Goal: Transaction & Acquisition: Book appointment/travel/reservation

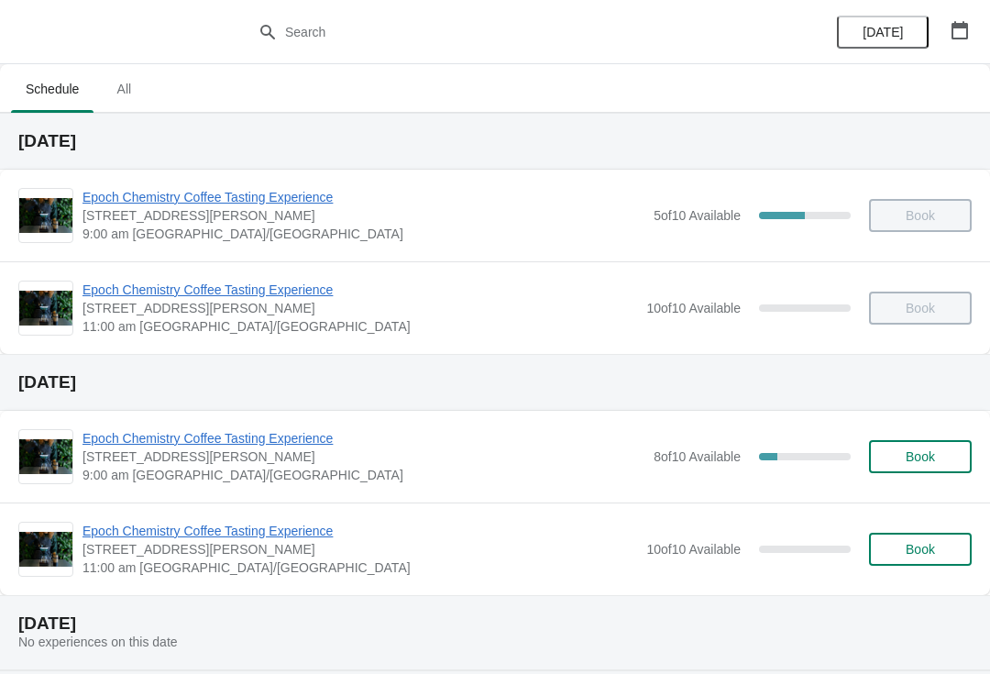
click at [534, 482] on span "9:00 am [GEOGRAPHIC_DATA]/[GEOGRAPHIC_DATA]" at bounding box center [364, 475] width 562 height 18
click at [313, 421] on div "Epoch Chemistry Coffee Tasting Experience [STREET_ADDRESS][PERSON_NAME] 9:00 am…" at bounding box center [495, 457] width 990 height 92
click at [304, 438] on span "Epoch Chemistry Coffee Tasting Experience" at bounding box center [364, 438] width 562 height 18
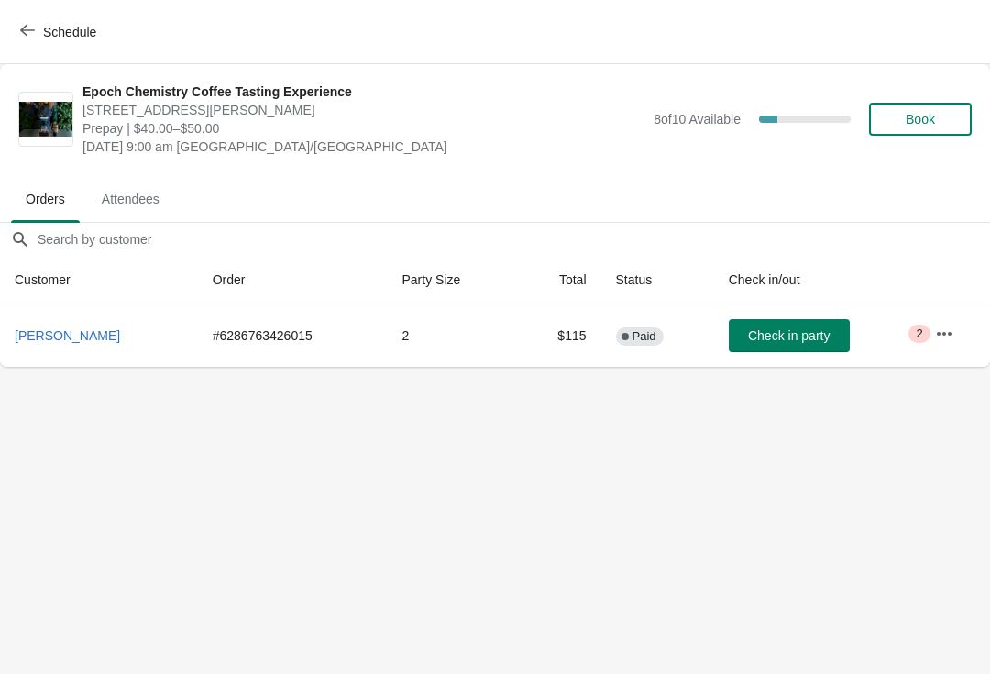
click at [928, 122] on span "Book" at bounding box center [920, 119] width 29 height 15
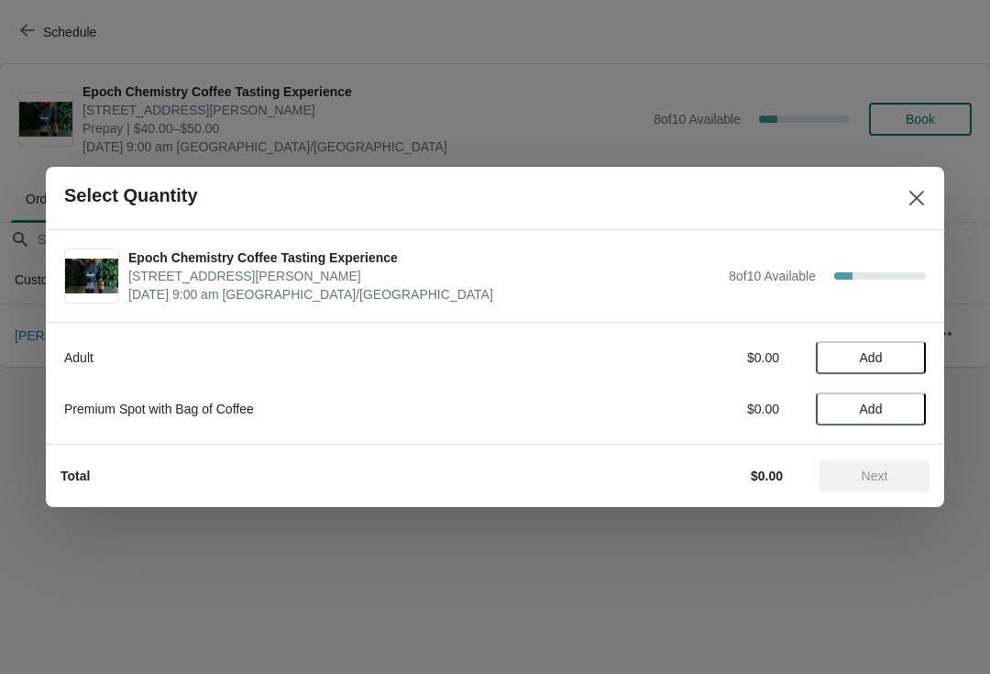
click at [897, 351] on span "Add" at bounding box center [870, 357] width 77 height 15
click at [894, 478] on span "Next" at bounding box center [874, 475] width 81 height 15
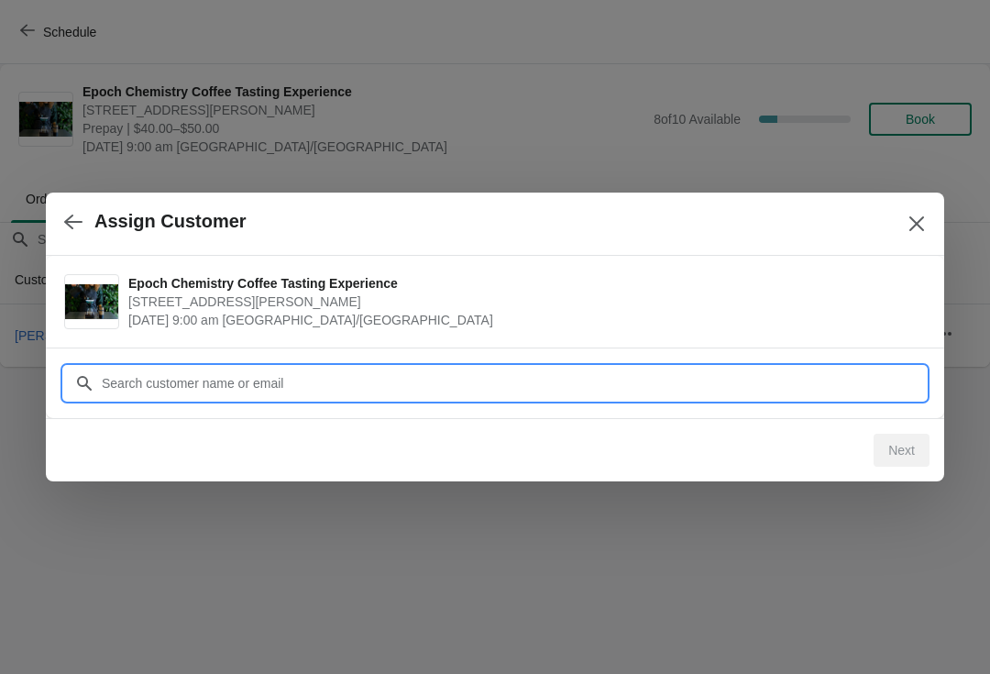
click at [756, 389] on input "Customer" at bounding box center [513, 383] width 825 height 33
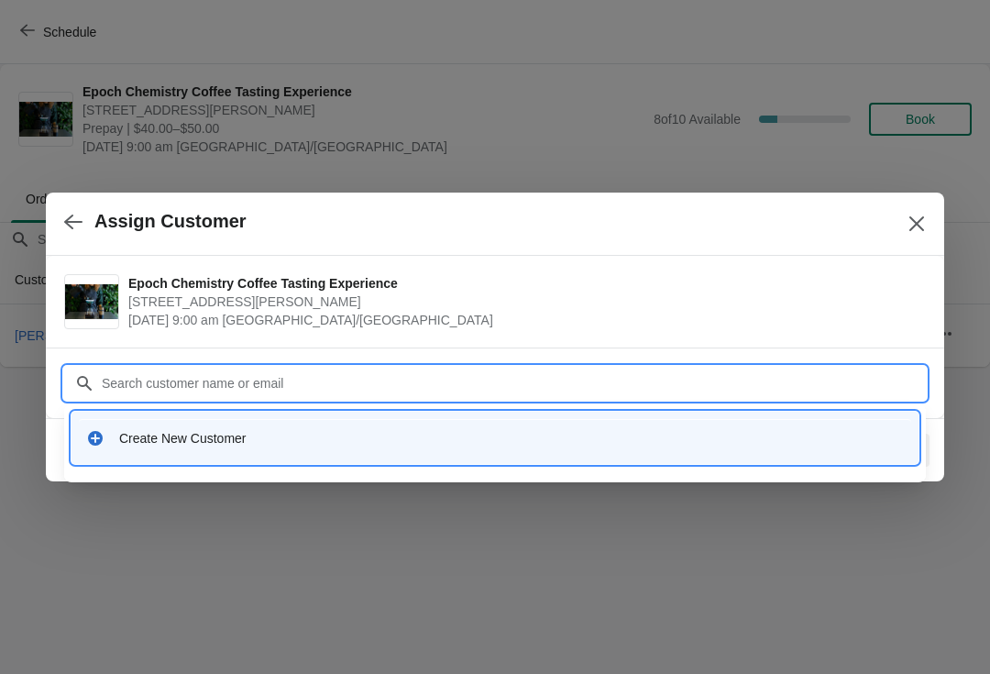
type input "T"
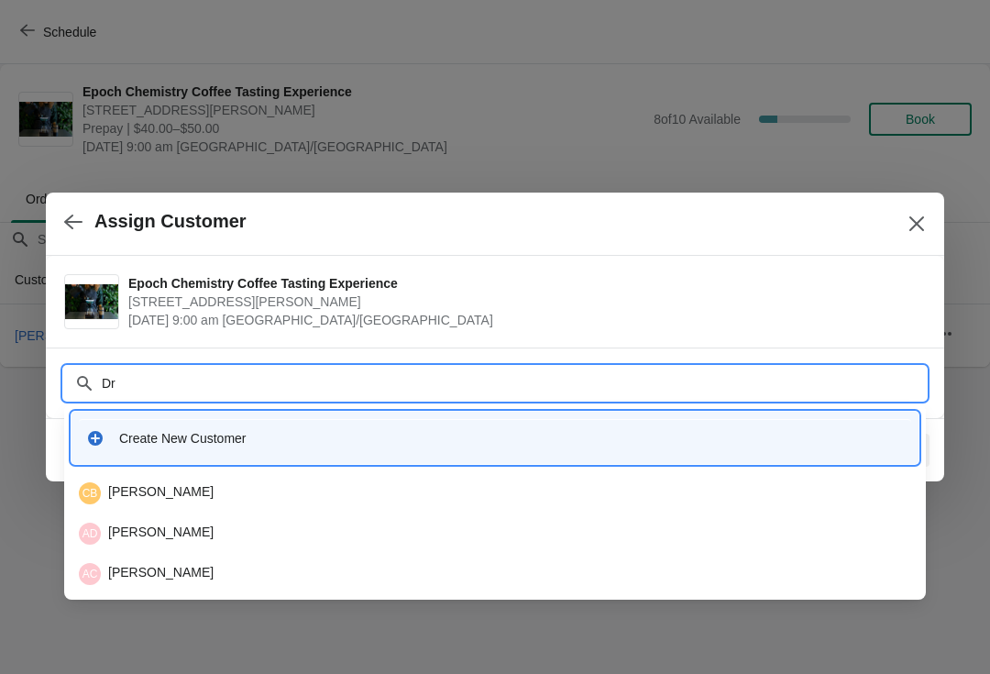
type input "D"
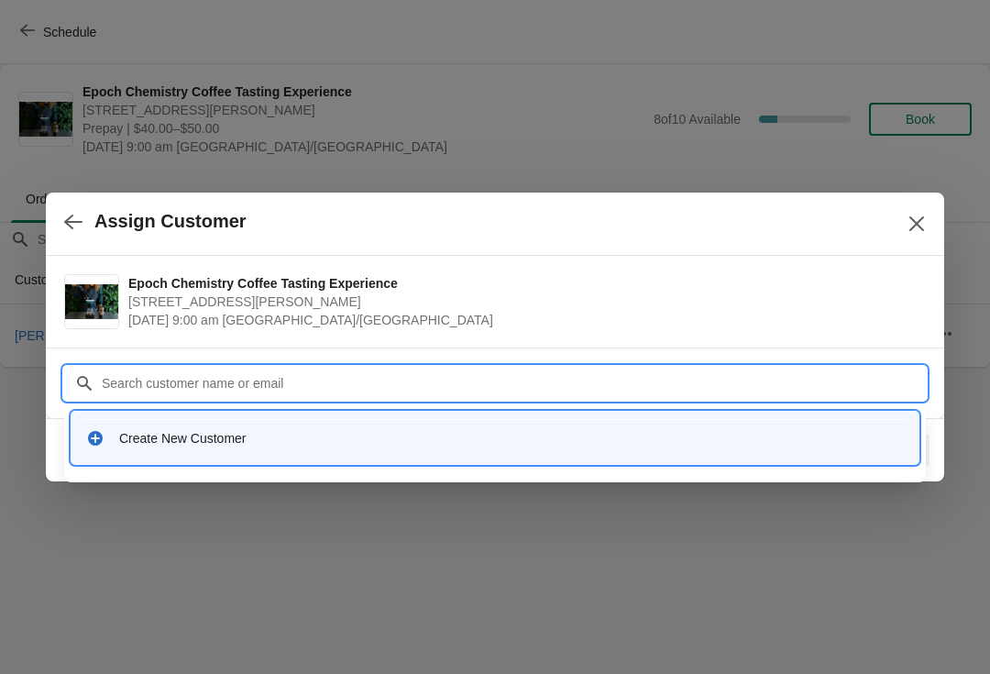
paste input "[EMAIL_ADDRESS][DOMAIN_NAME]"
type input "[EMAIL_ADDRESS][DOMAIN_NAME]"
click at [403, 387] on input "[EMAIL_ADDRESS][DOMAIN_NAME]" at bounding box center [513, 383] width 825 height 33
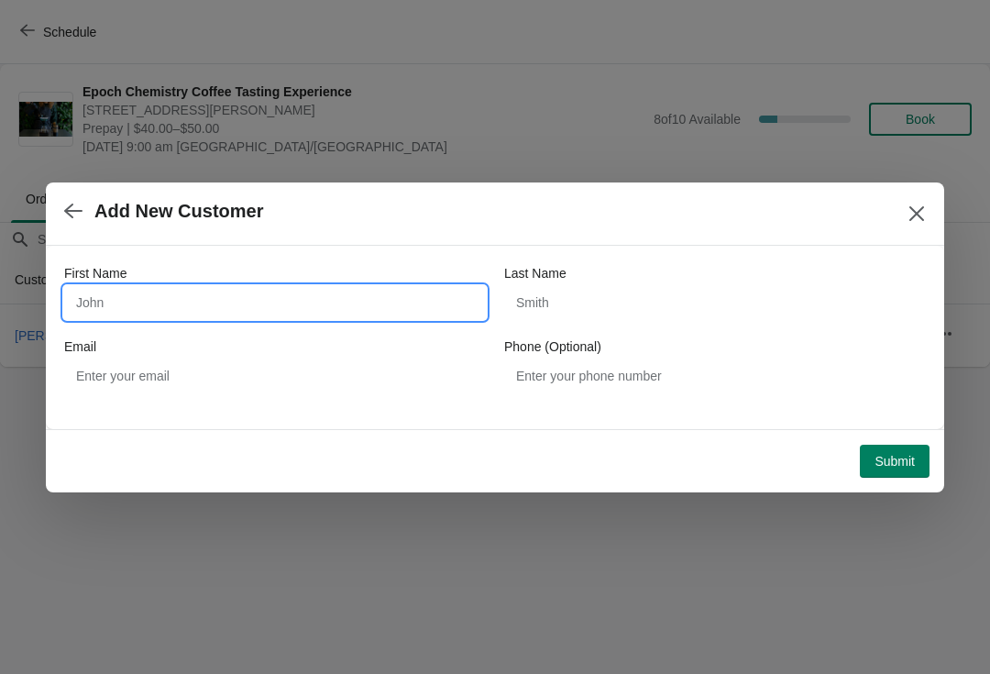
click at [421, 299] on input "First Name" at bounding box center [275, 302] width 422 height 33
type input "[PERSON_NAME]"
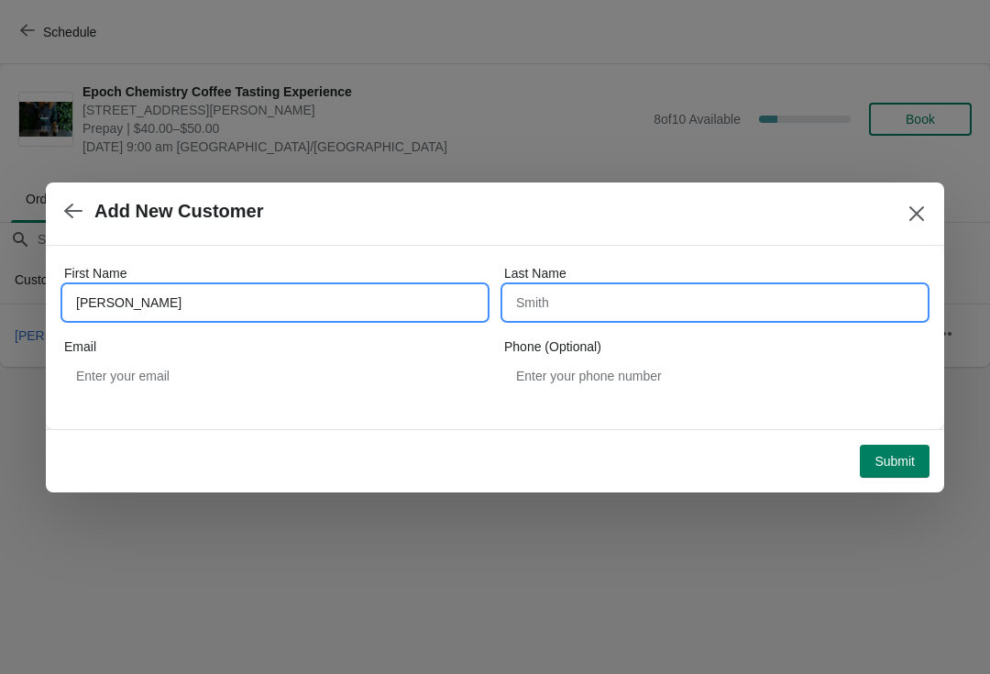
click at [644, 297] on input "Last Name" at bounding box center [715, 302] width 422 height 33
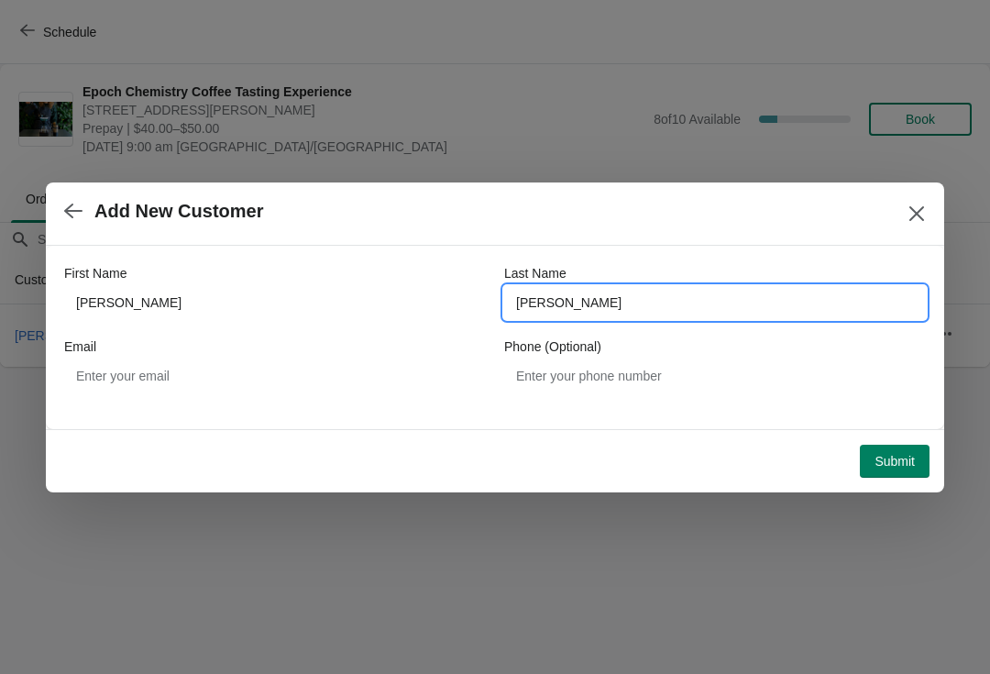
type input "[PERSON_NAME]"
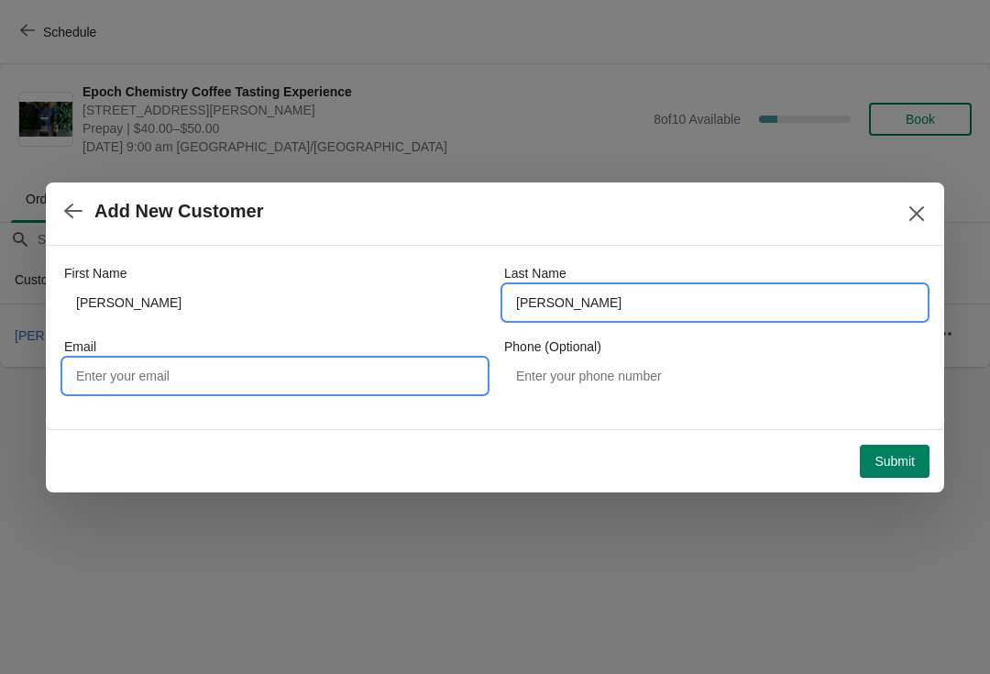
click at [407, 378] on input "Email" at bounding box center [275, 375] width 422 height 33
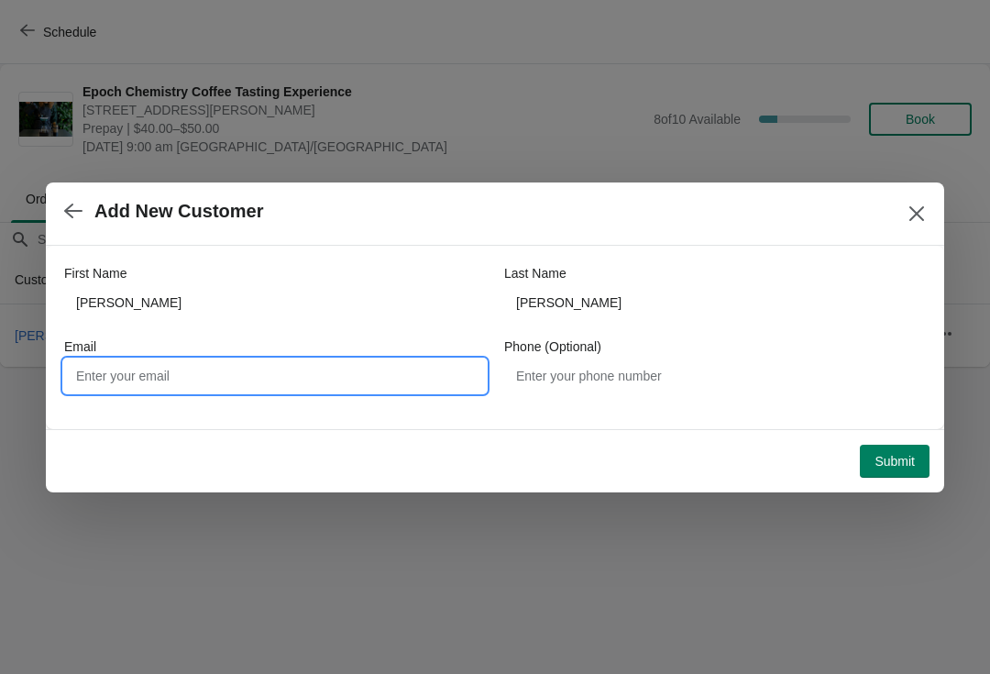
paste input "[EMAIL_ADDRESS][DOMAIN_NAME]"
type input "[EMAIL_ADDRESS][DOMAIN_NAME]"
click at [915, 460] on button "Submit" at bounding box center [895, 461] width 70 height 33
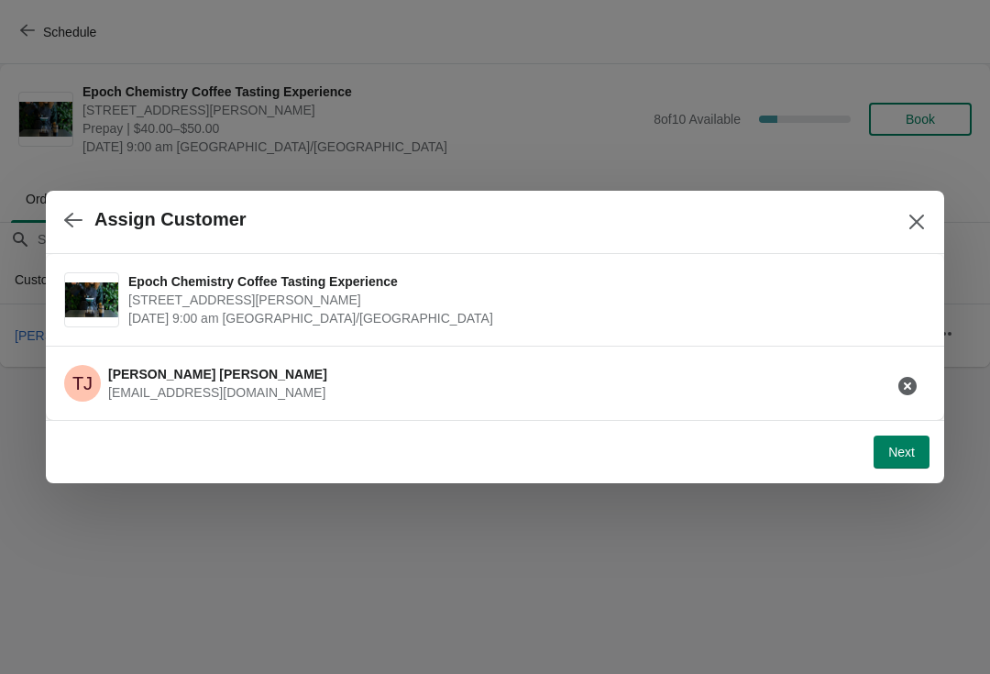
click at [911, 453] on span "Next" at bounding box center [901, 452] width 27 height 15
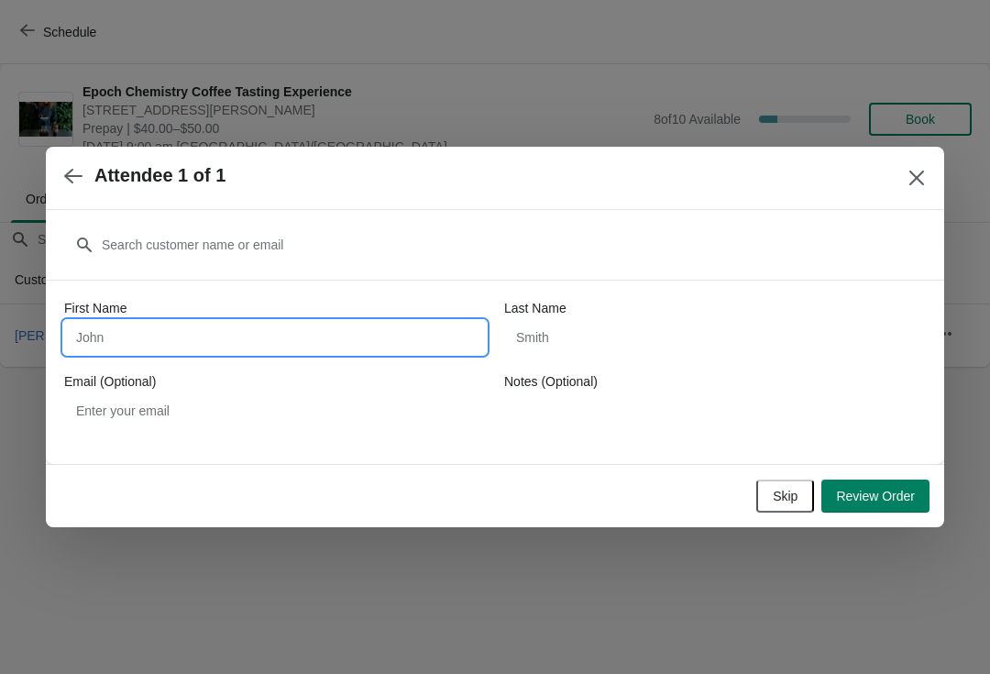
click at [441, 339] on input "First Name" at bounding box center [275, 337] width 422 height 33
type input "[PERSON_NAME]"
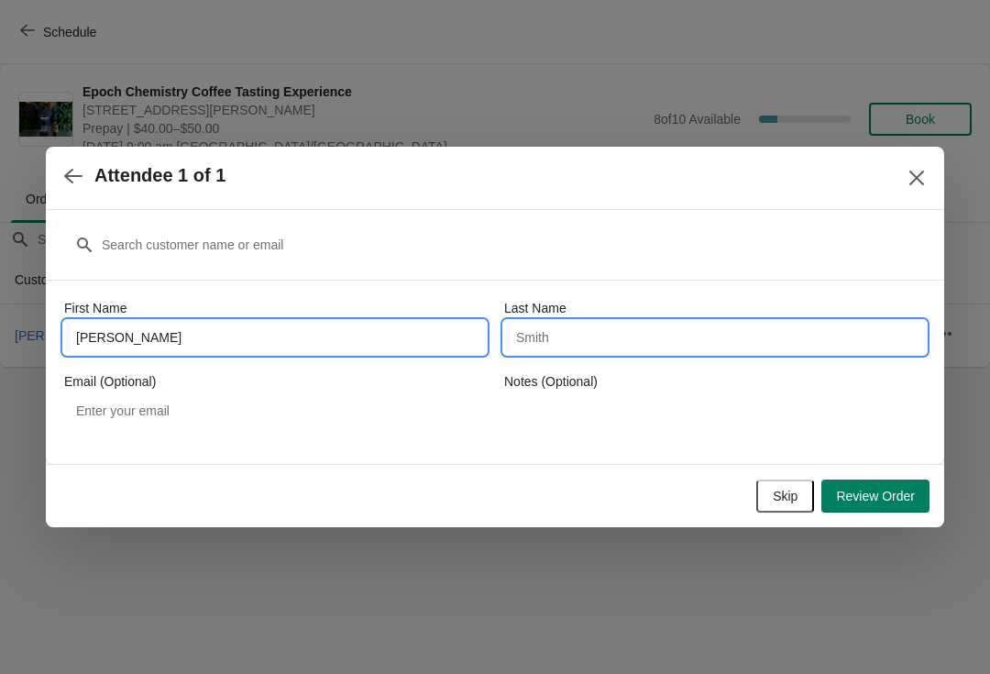
click at [639, 322] on input "Last Name" at bounding box center [715, 337] width 422 height 33
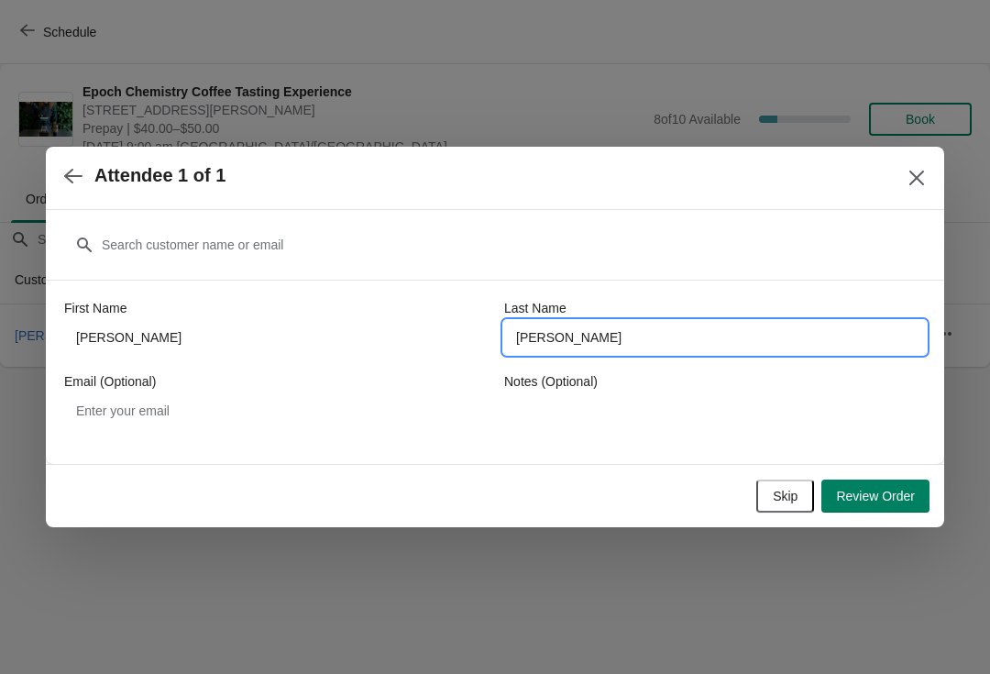
type input "[PERSON_NAME]"
